Goal: Information Seeking & Learning: Learn about a topic

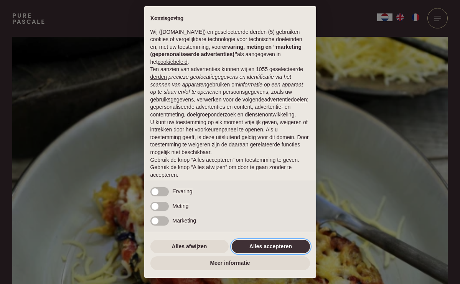
click at [259, 245] on button "Alles accepteren" at bounding box center [271, 247] width 78 height 14
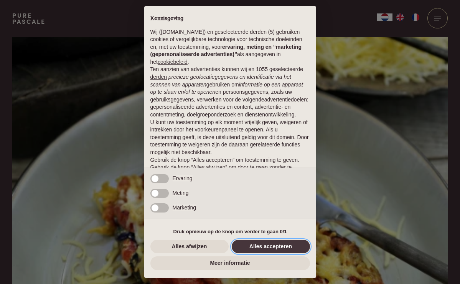
scroll to position [20, 0]
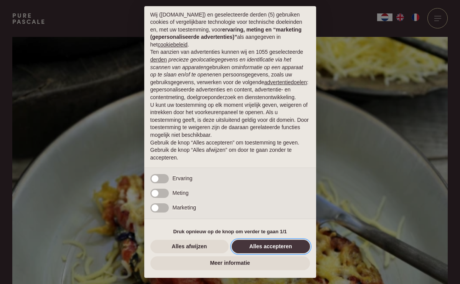
click at [265, 245] on button "Alles accepteren" at bounding box center [271, 247] width 78 height 14
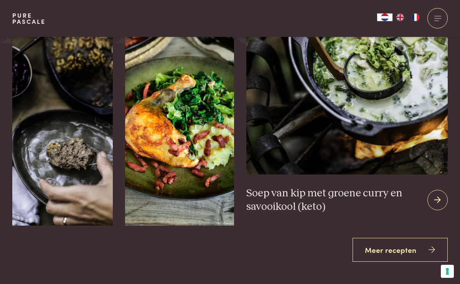
scroll to position [1333, 0]
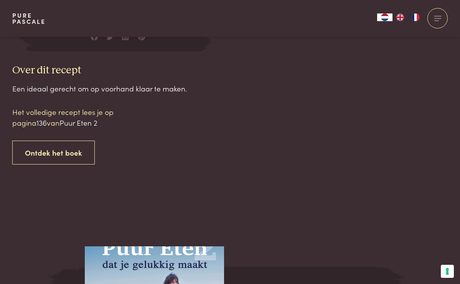
scroll to position [777, 0]
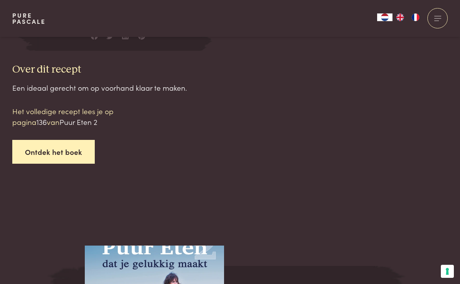
click at [48, 142] on link "Ontdek het boek" at bounding box center [53, 152] width 83 height 24
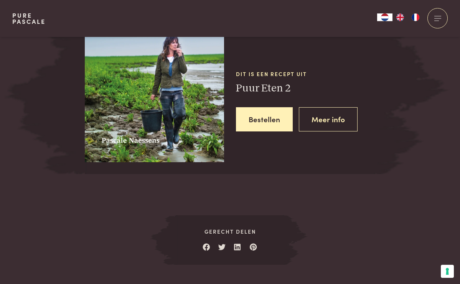
scroll to position [1016, 0]
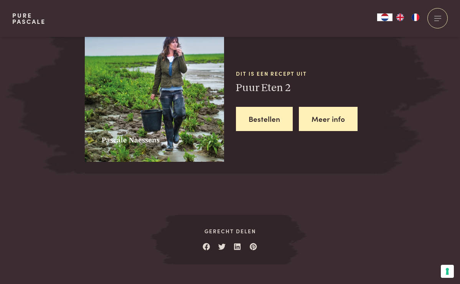
click at [327, 109] on link "Meer info" at bounding box center [328, 119] width 59 height 24
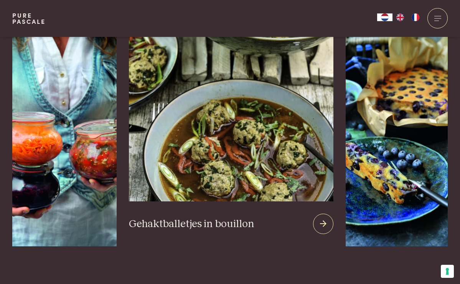
scroll to position [813, 0]
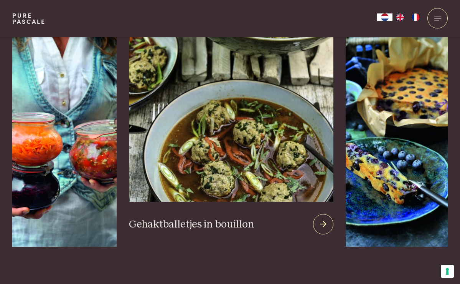
click at [322, 219] on icon at bounding box center [323, 224] width 7 height 11
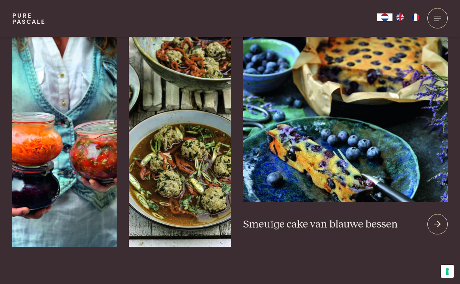
click at [437, 219] on icon at bounding box center [438, 224] width 7 height 11
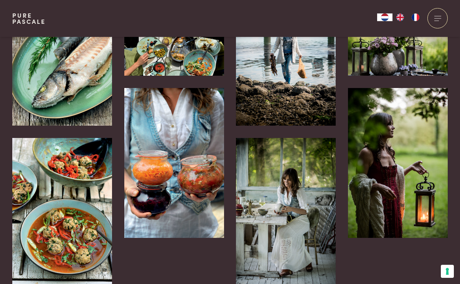
scroll to position [1581, 0]
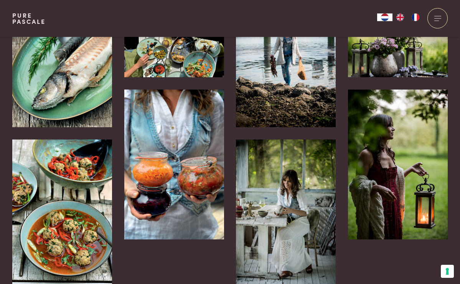
click at [281, 189] on img at bounding box center [286, 214] width 100 height 150
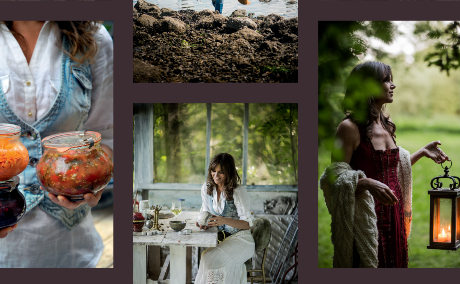
scroll to position [1590, 0]
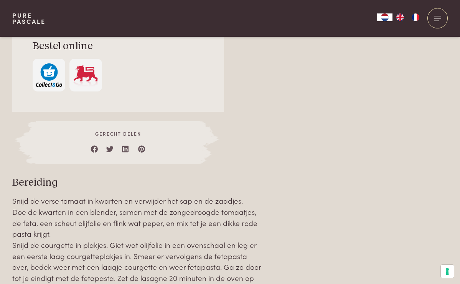
scroll to position [710, 0]
